Goal: Check status: Check status

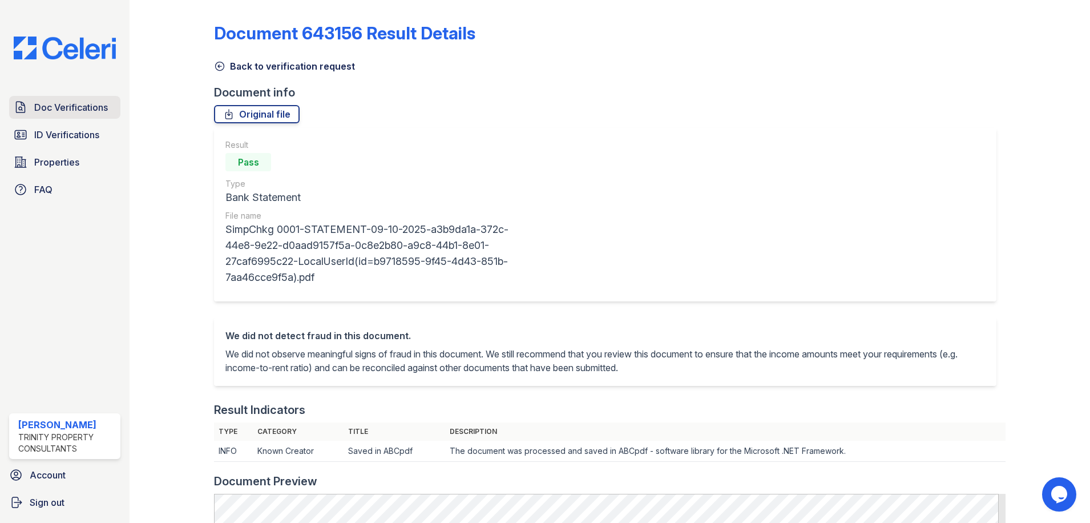
click at [47, 110] on span "Doc Verifications" at bounding box center [71, 107] width 74 height 14
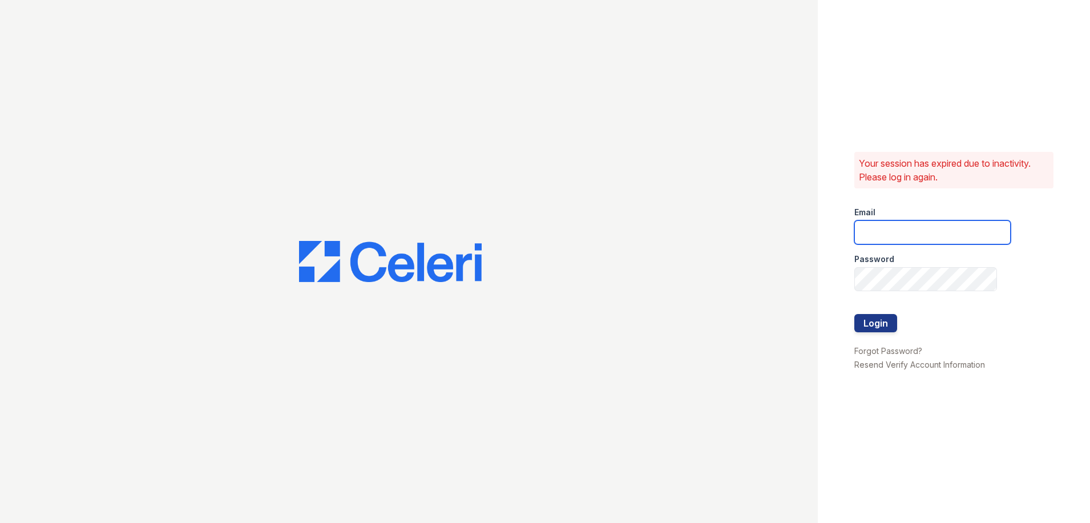
type input "candice.payne@trinity-pm.com"
click at [893, 321] on button "Login" at bounding box center [875, 323] width 43 height 18
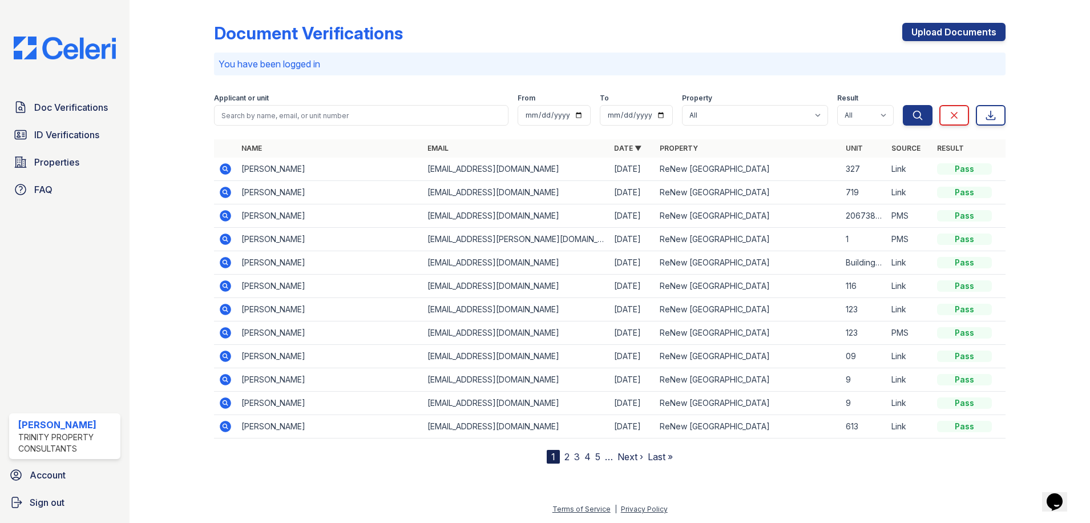
click at [218, 171] on td at bounding box center [225, 169] width 23 height 23
click at [226, 167] on icon at bounding box center [226, 169] width 14 height 14
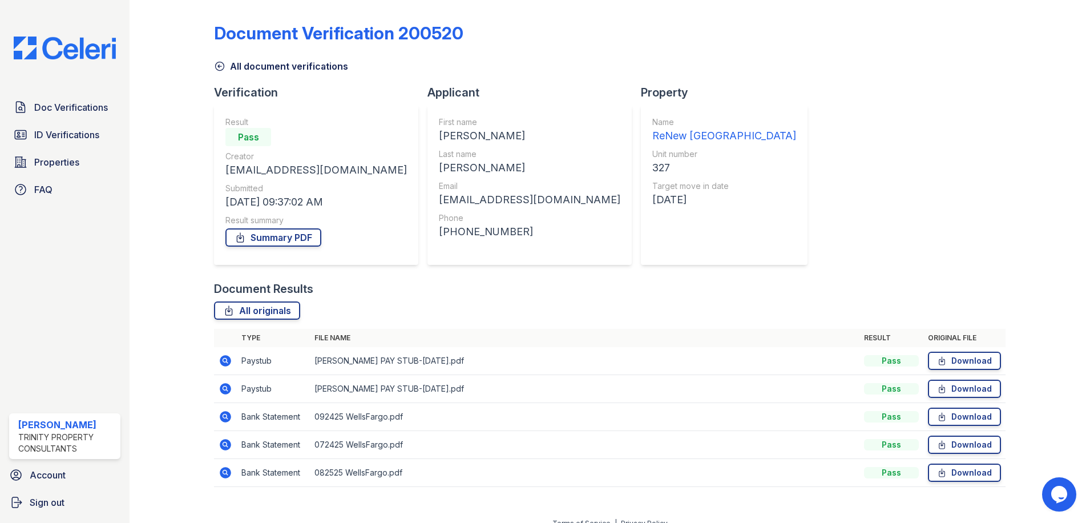
click at [224, 359] on icon at bounding box center [224, 359] width 3 height 3
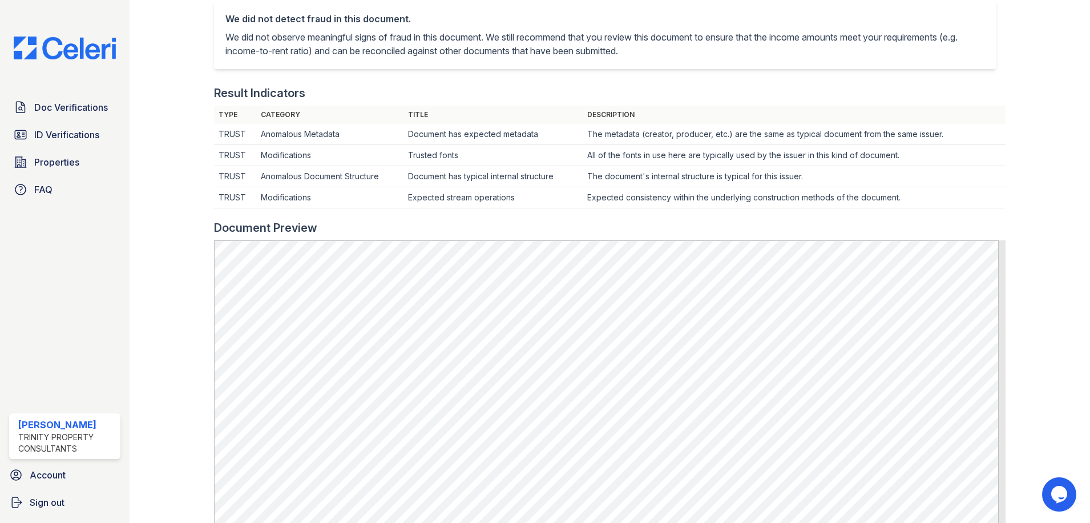
scroll to position [285, 0]
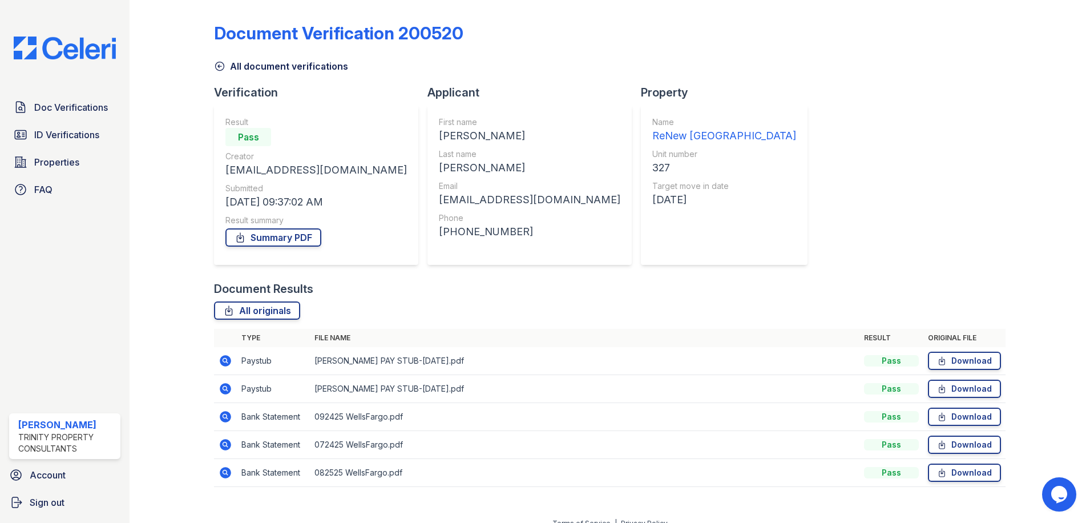
click at [233, 384] on td at bounding box center [225, 389] width 23 height 28
click at [223, 387] on icon at bounding box center [224, 387] width 3 height 3
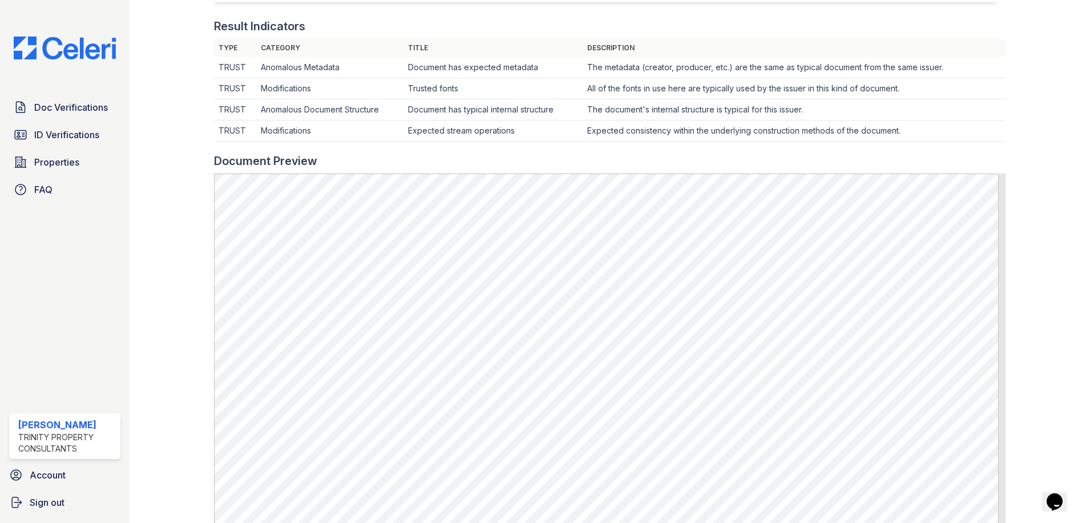
scroll to position [342, 0]
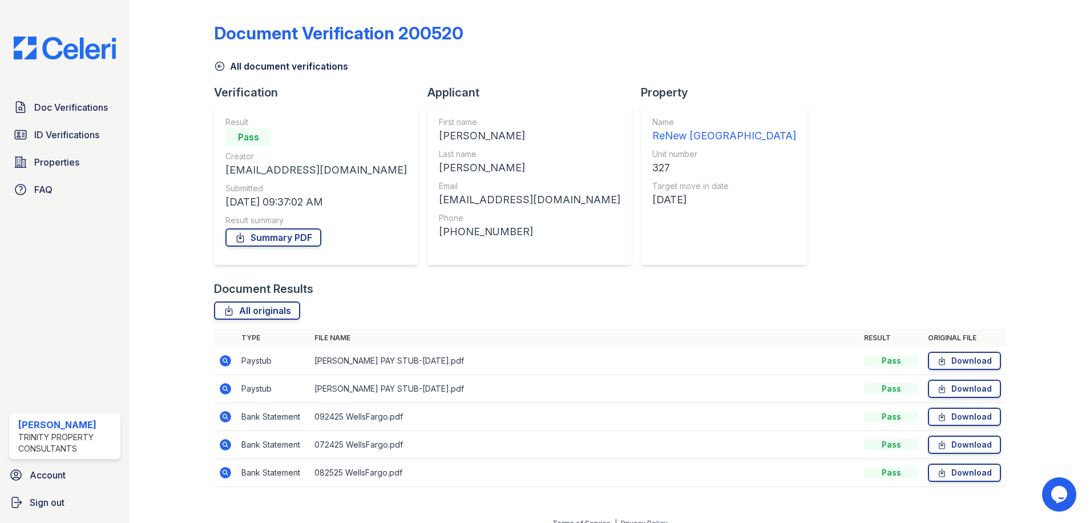
click at [221, 356] on icon at bounding box center [226, 361] width 14 height 14
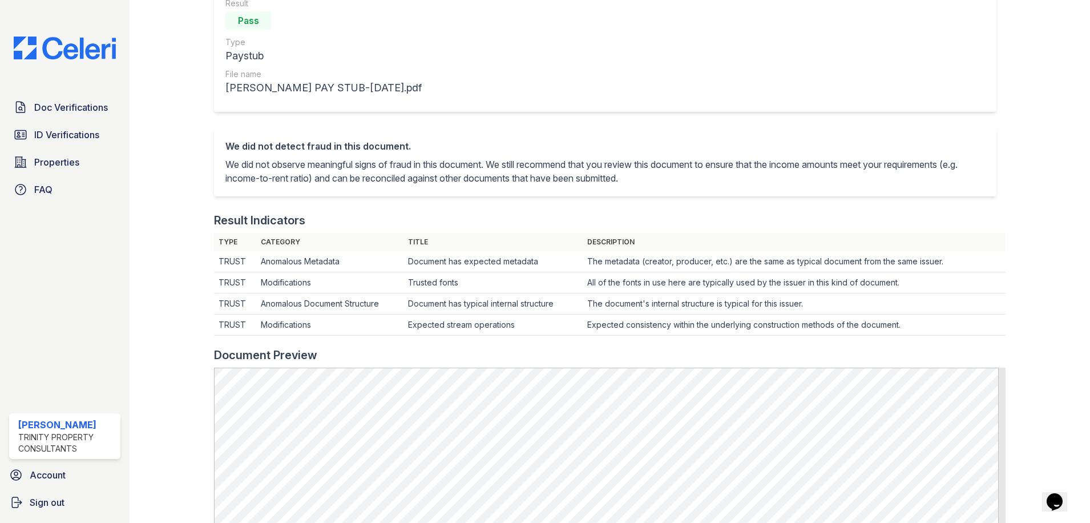
scroll to position [285, 0]
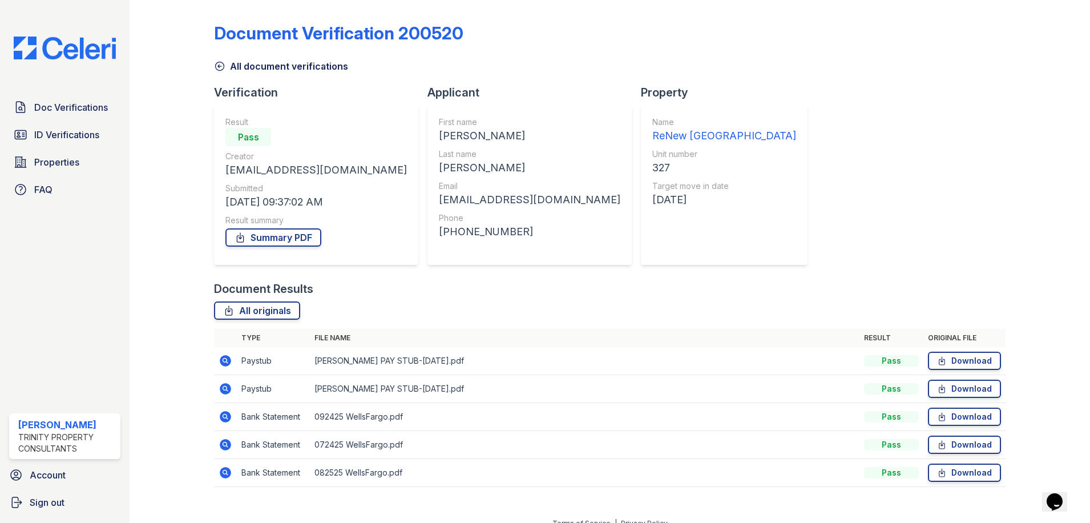
click at [229, 419] on icon at bounding box center [225, 416] width 11 height 11
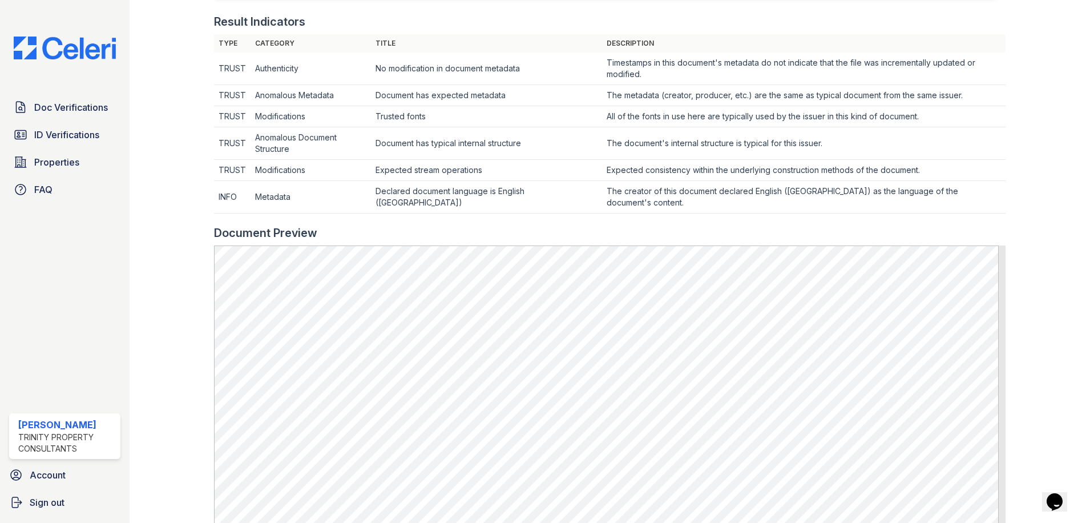
scroll to position [342, 0]
click at [71, 128] on span "ID Verifications" at bounding box center [66, 135] width 65 height 14
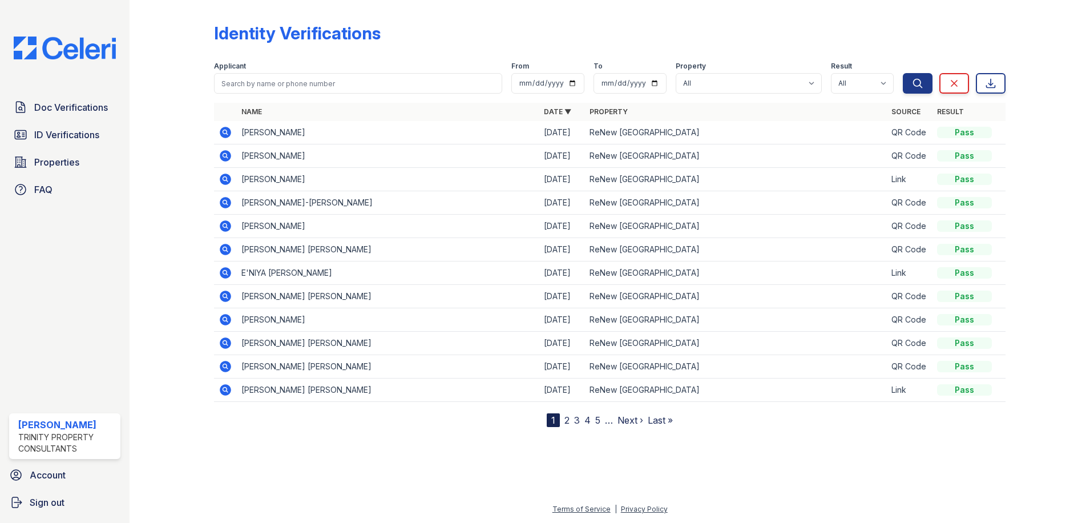
click at [221, 129] on icon at bounding box center [225, 132] width 11 height 11
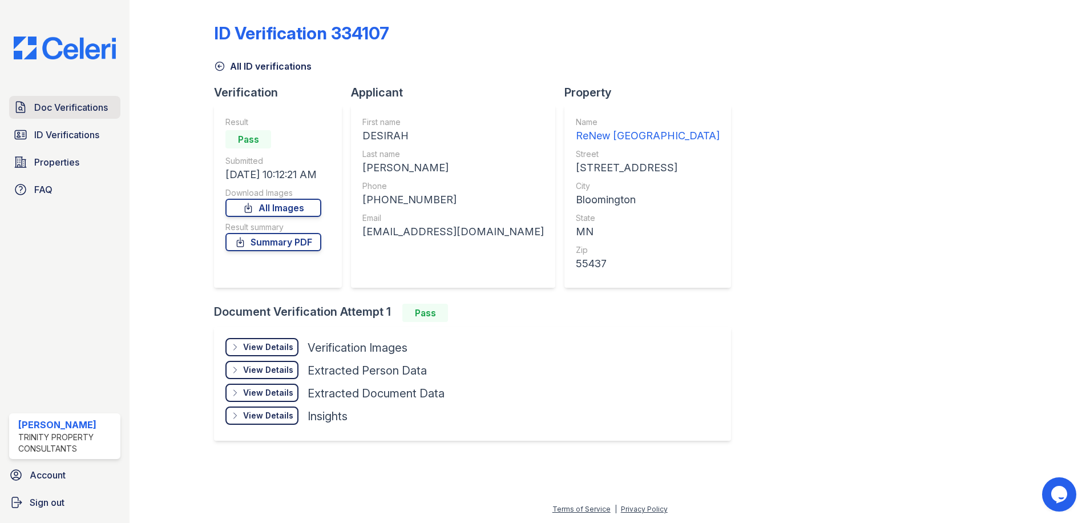
click at [69, 106] on span "Doc Verifications" at bounding box center [71, 107] width 74 height 14
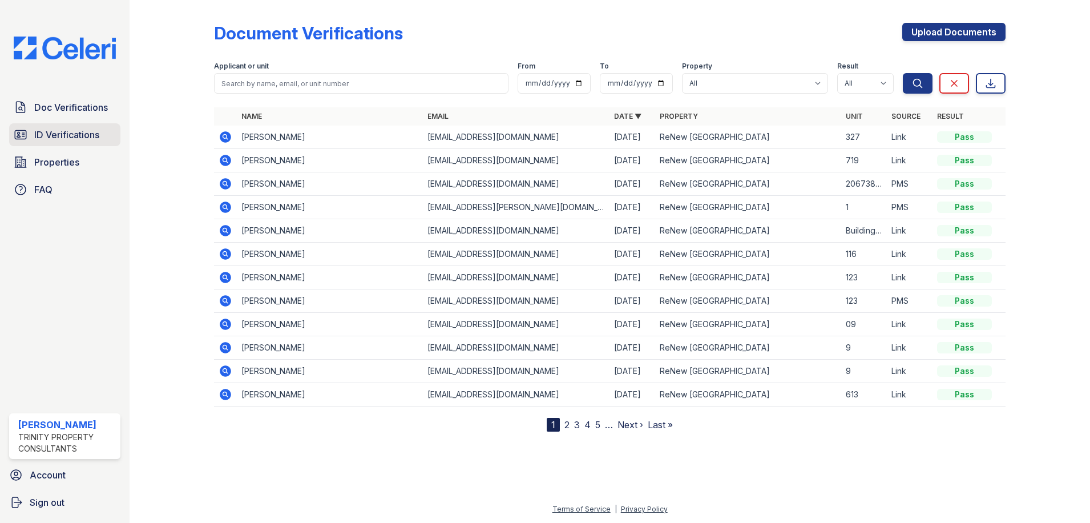
click at [71, 127] on link "ID Verifications" at bounding box center [64, 134] width 111 height 23
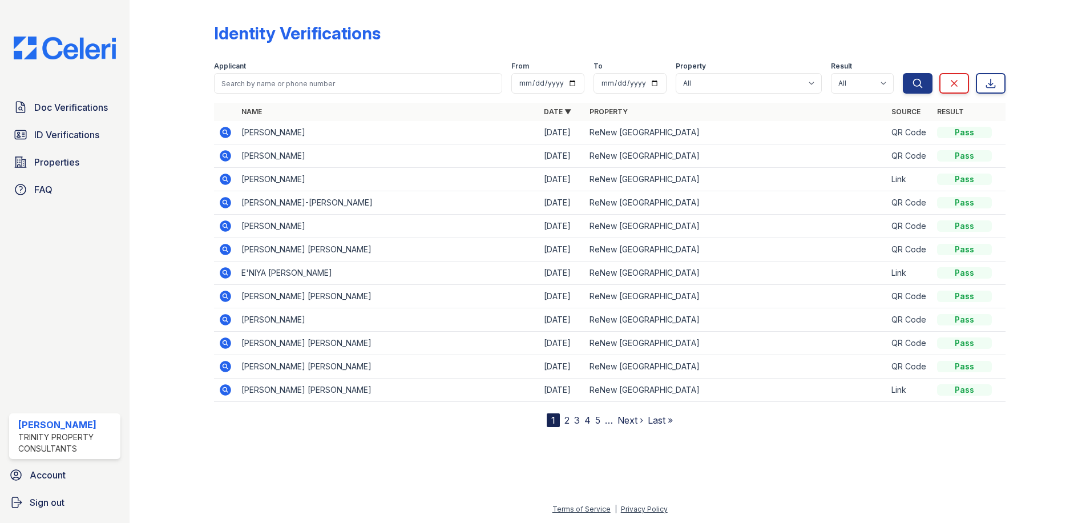
click at [221, 127] on icon at bounding box center [226, 133] width 14 height 14
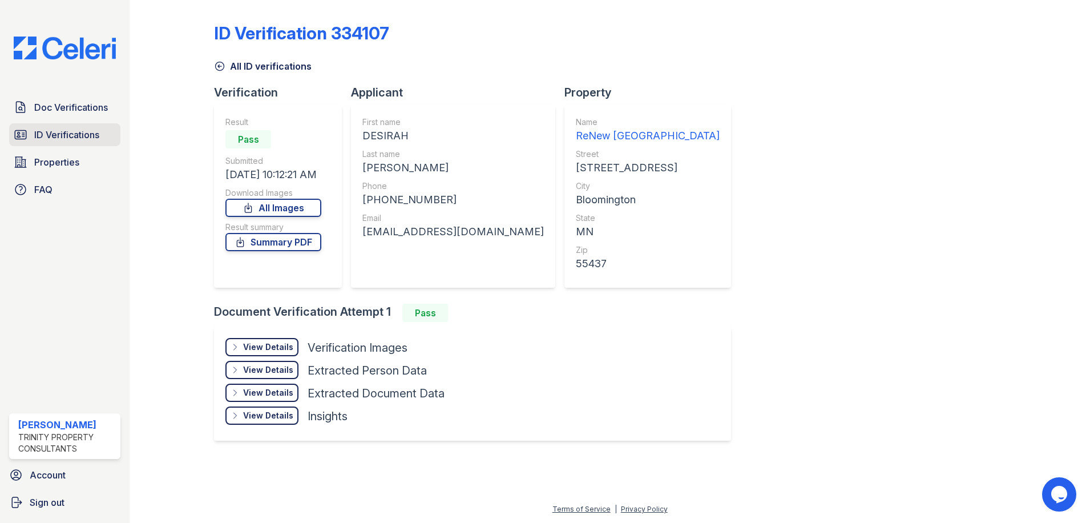
click at [86, 130] on span "ID Verifications" at bounding box center [66, 135] width 65 height 14
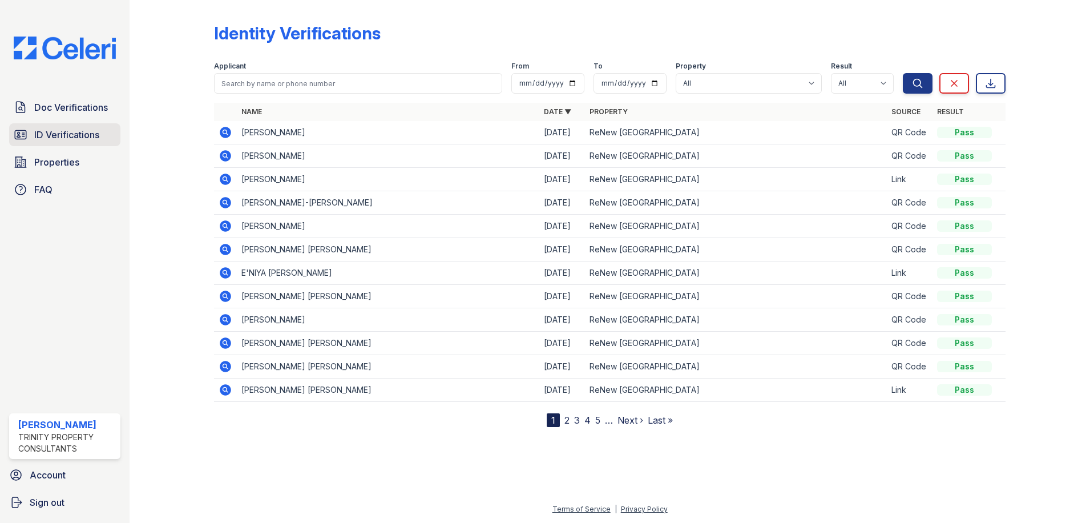
click at [90, 134] on span "ID Verifications" at bounding box center [66, 135] width 65 height 14
